Goal: Task Accomplishment & Management: Use online tool/utility

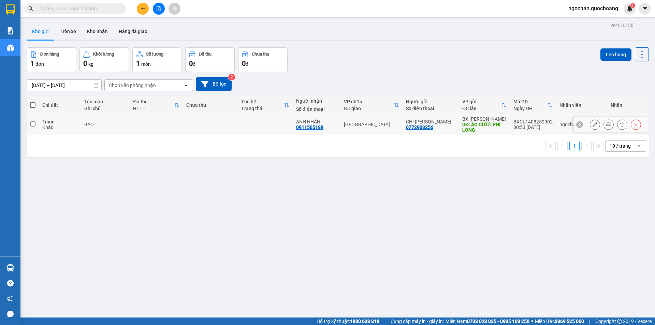
click at [35, 123] on td at bounding box center [33, 124] width 12 height 21
checkbox input "true"
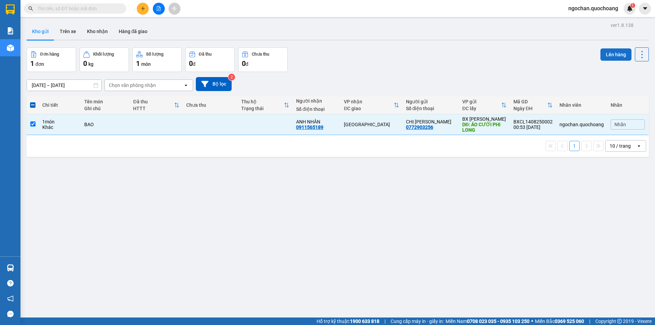
click at [603, 54] on button "Lên hàng" at bounding box center [616, 54] width 31 height 12
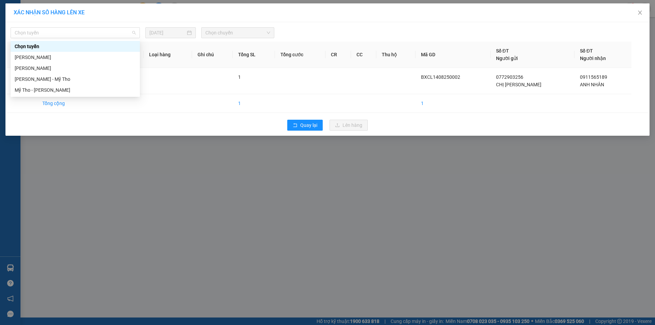
drag, startPoint x: 132, startPoint y: 32, endPoint x: 119, endPoint y: 45, distance: 18.6
click at [132, 32] on span "Chọn tuyến" at bounding box center [75, 33] width 121 height 10
click at [86, 54] on div "[PERSON_NAME]" at bounding box center [75, 58] width 121 height 8
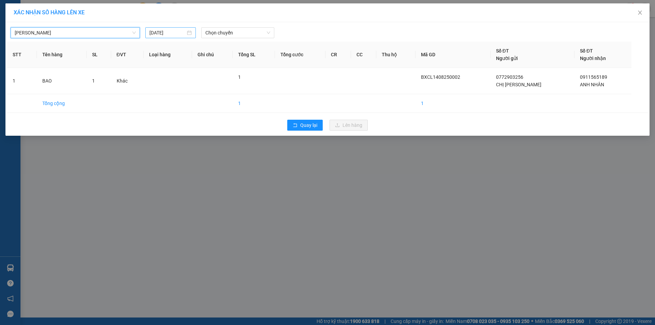
click at [191, 29] on div "[DATE]" at bounding box center [170, 33] width 42 height 8
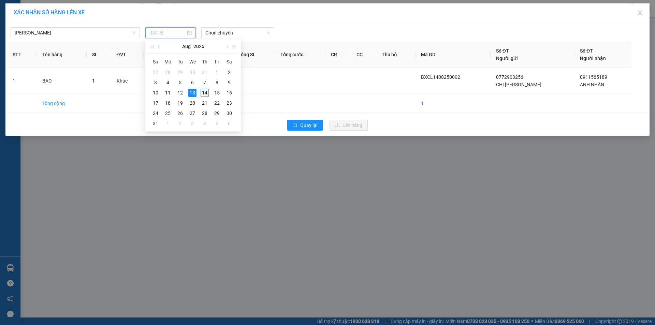
click at [203, 94] on div "14" at bounding box center [205, 93] width 8 height 8
type input "[DATE]"
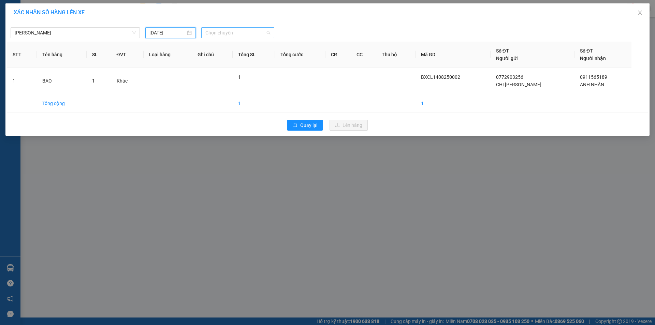
click at [271, 31] on div "Chọn chuyến" at bounding box center [237, 32] width 73 height 11
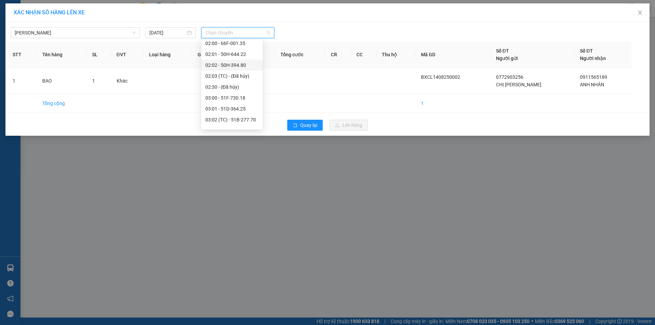
scroll to position [34, 0]
click at [242, 80] on div "03:00 - 51F-730.18" at bounding box center [231, 78] width 53 height 8
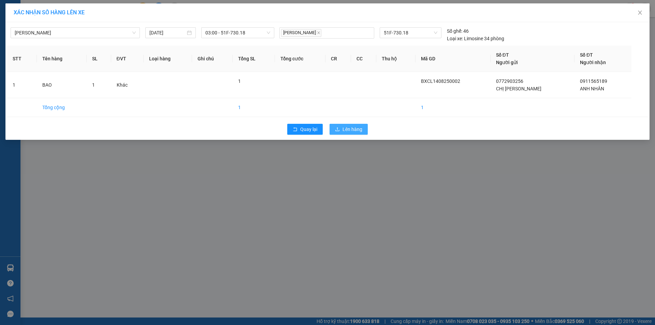
click at [352, 130] on span "Lên hàng" at bounding box center [353, 130] width 20 height 8
